Goal: Information Seeking & Learning: Compare options

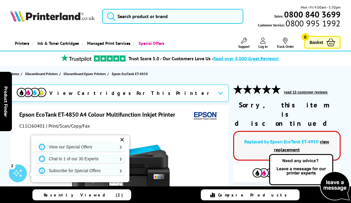
click at [290, 139] on link "view replacement" at bounding box center [302, 146] width 56 height 14
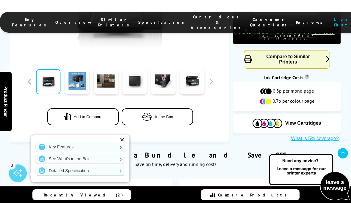
scroll to position [335, 0]
